Goal: Information Seeking & Learning: Learn about a topic

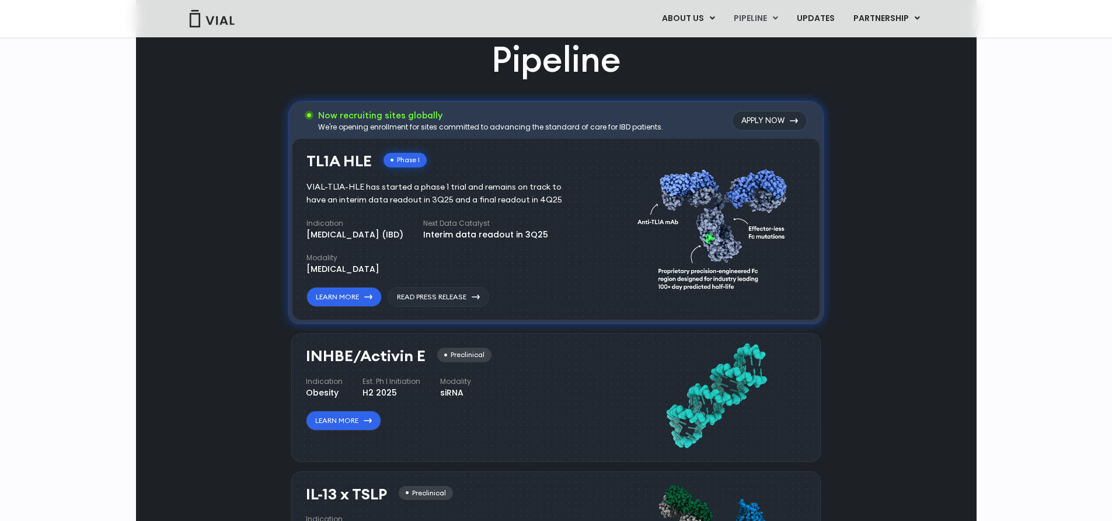
scroll to position [701, 0]
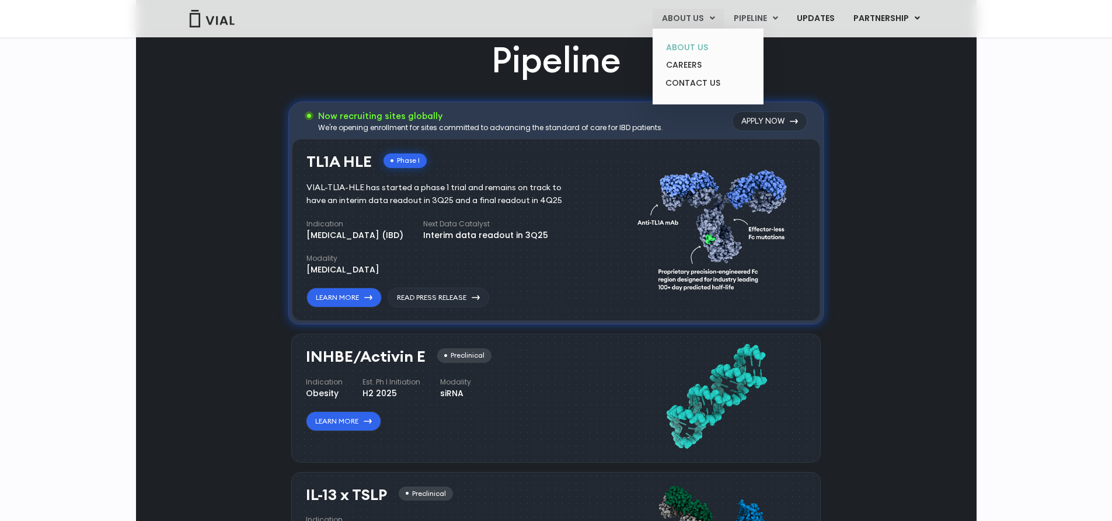
click at [697, 53] on link "ABOUT US" at bounding box center [708, 48] width 102 height 18
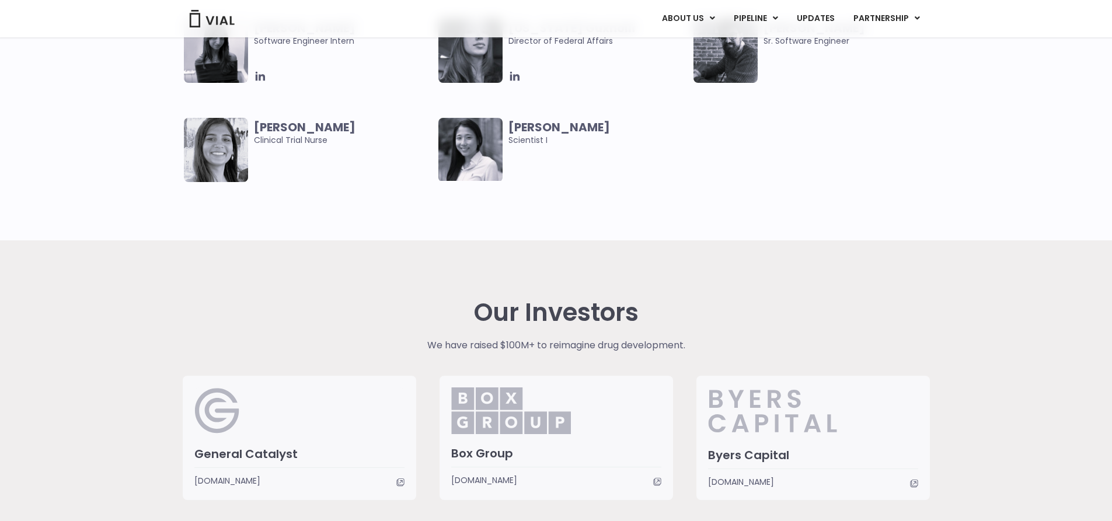
scroll to position [2627, 0]
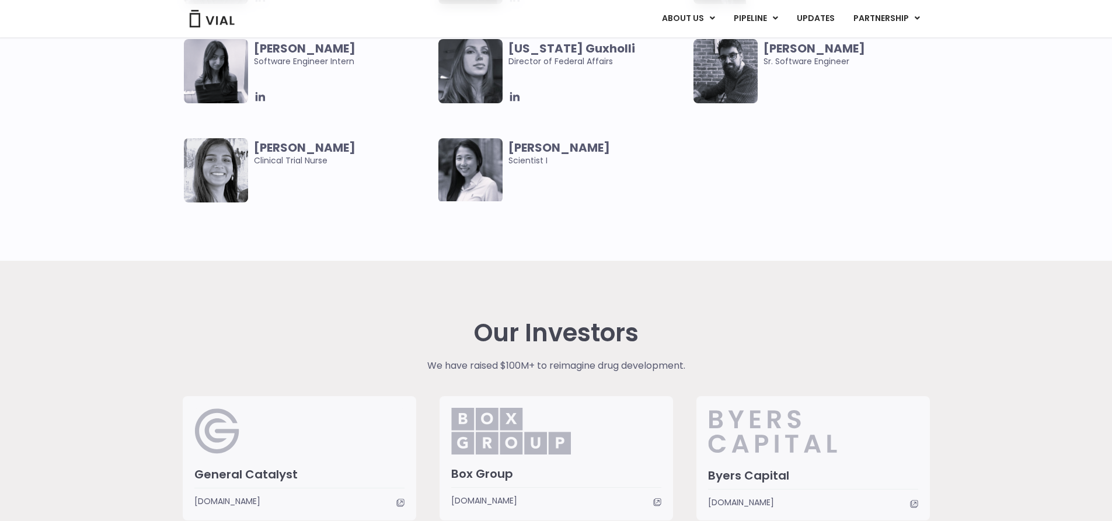
click at [476, 77] on img at bounding box center [470, 71] width 64 height 64
click at [511, 99] on icon at bounding box center [514, 96] width 9 height 9
